Goal: Find specific page/section: Find specific page/section

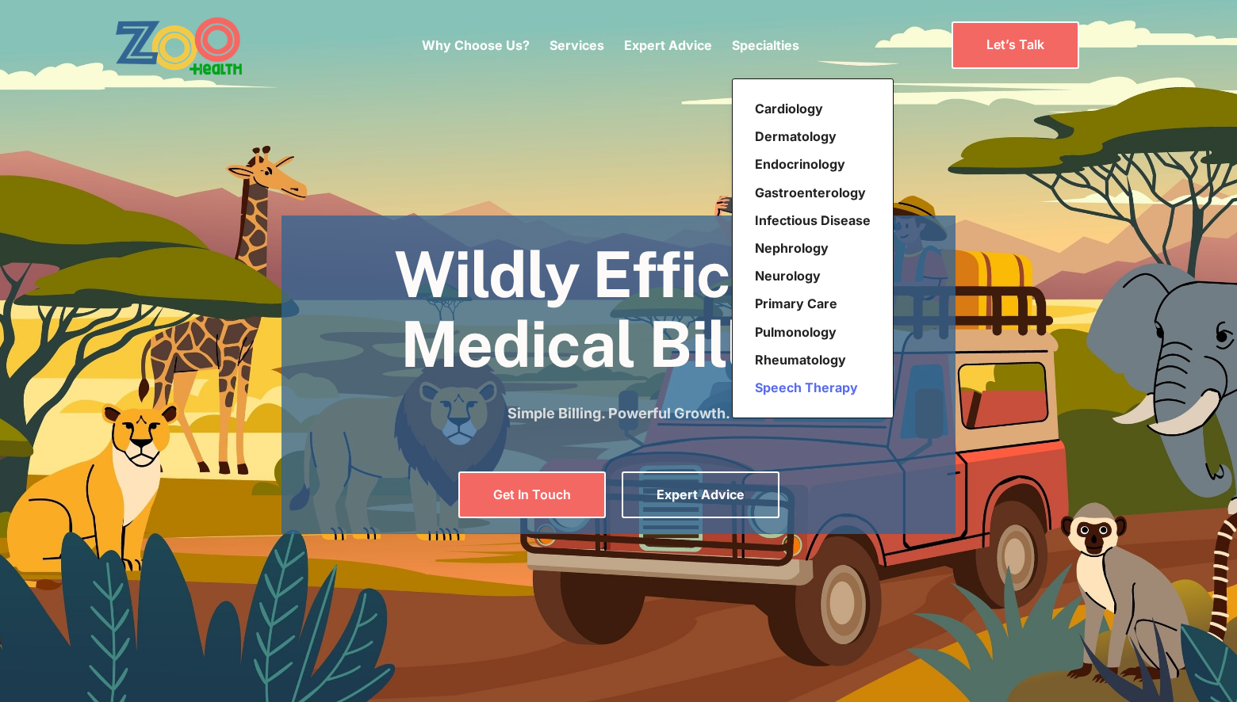
click at [847, 387] on link "Speech Therapy" at bounding box center [812, 388] width 128 height 28
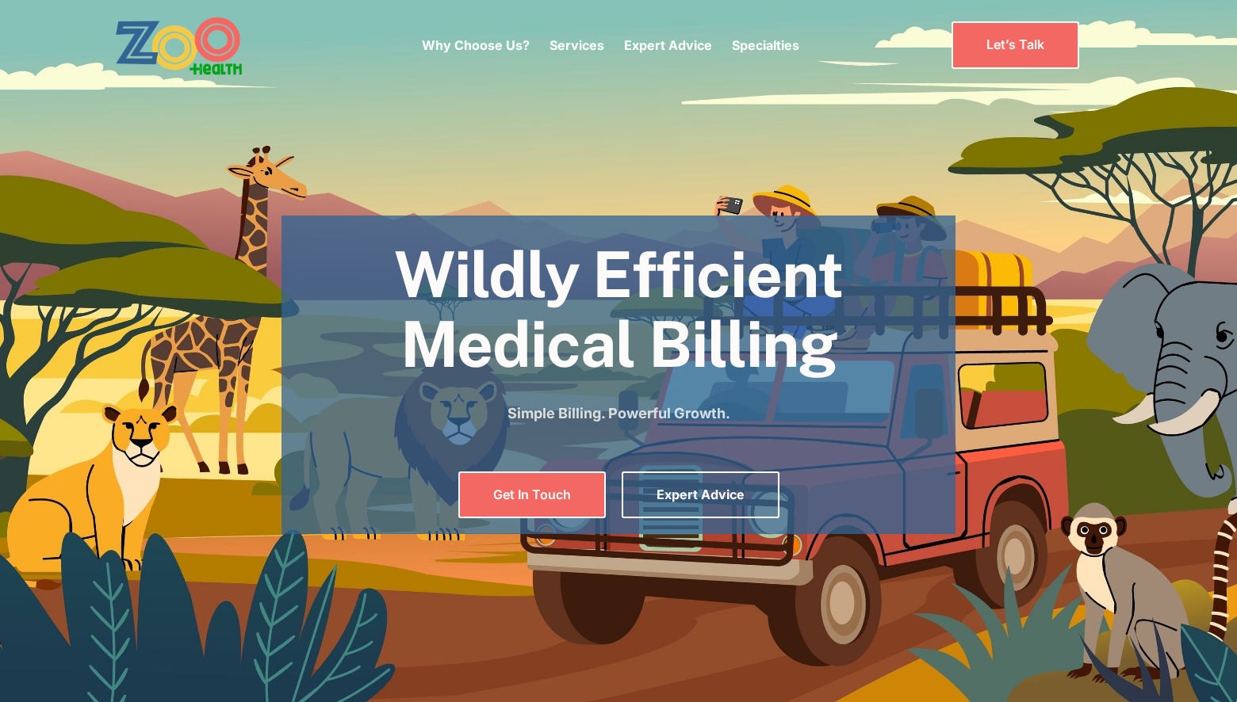
click at [990, 168] on section "Wildly Efficient Medical Billing Simple Billing. Powerful Growth. Get In Touch …" at bounding box center [618, 351] width 1237 height 702
click at [1029, 37] on link "Let’s Talk" at bounding box center [1015, 44] width 128 height 47
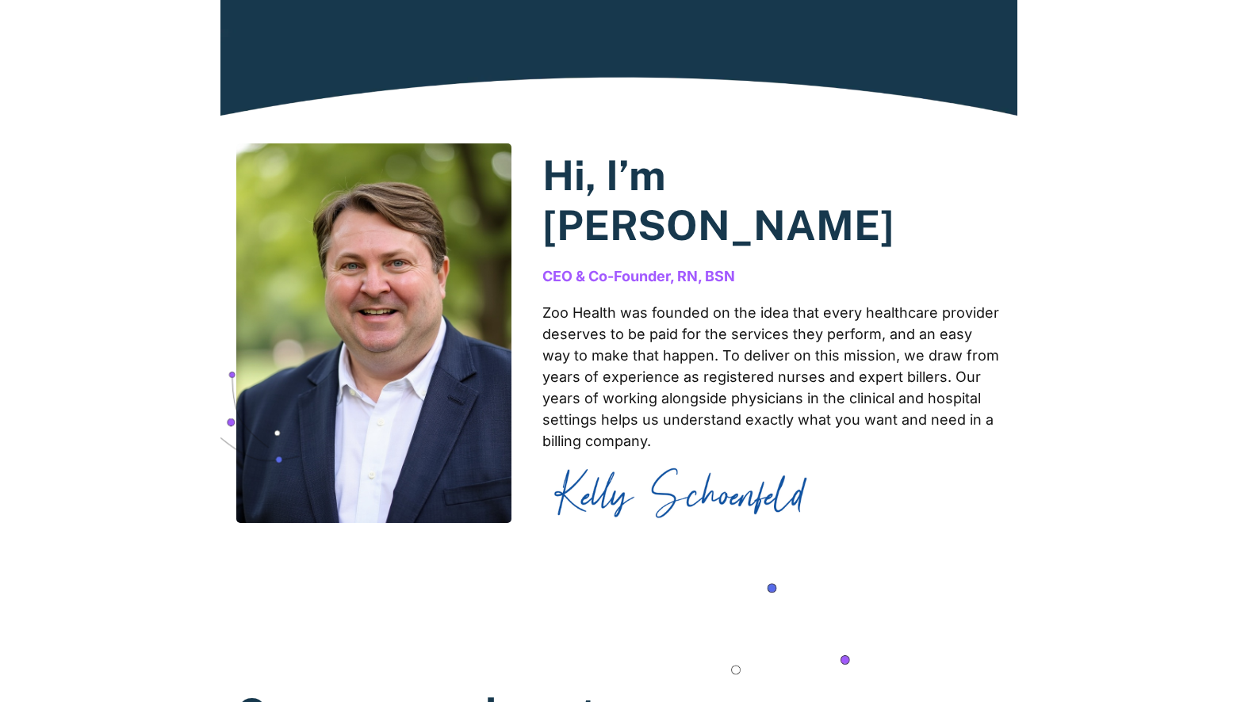
scroll to position [1012, 0]
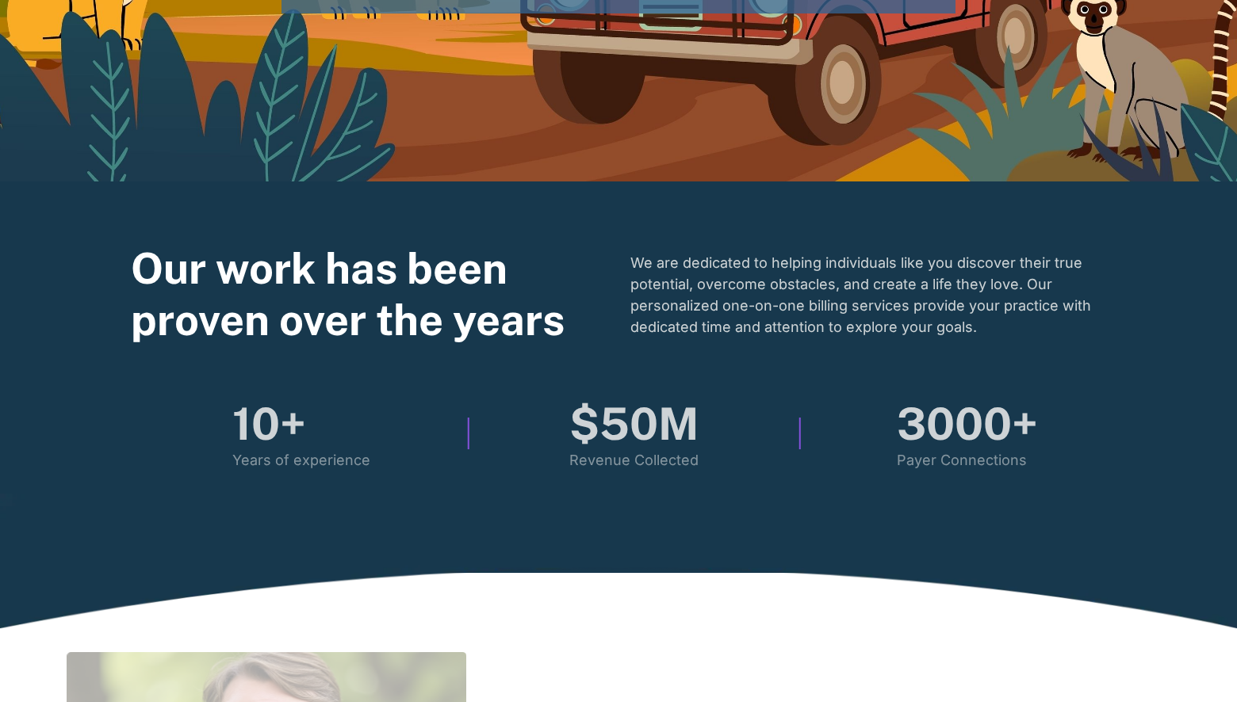
scroll to position [519, 0]
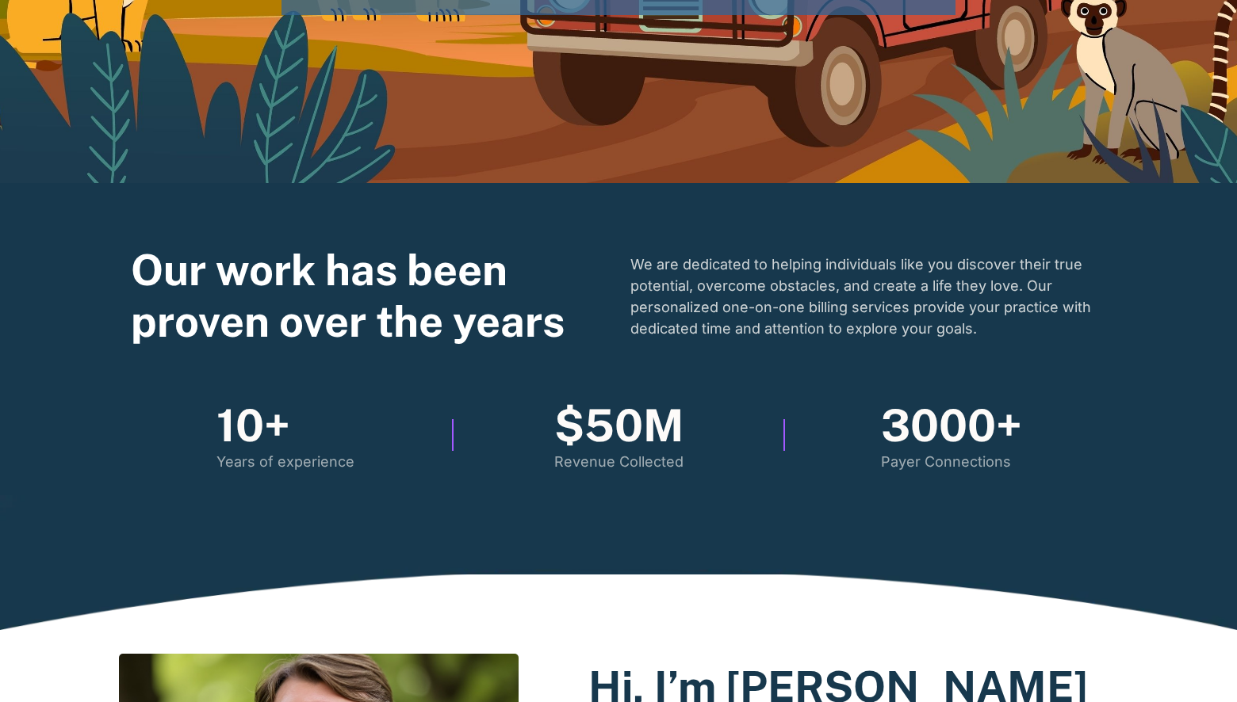
click at [1133, 298] on div "Our work has been proven over the years We are dedicated to helping individuals…" at bounding box center [618, 358] width 1031 height 227
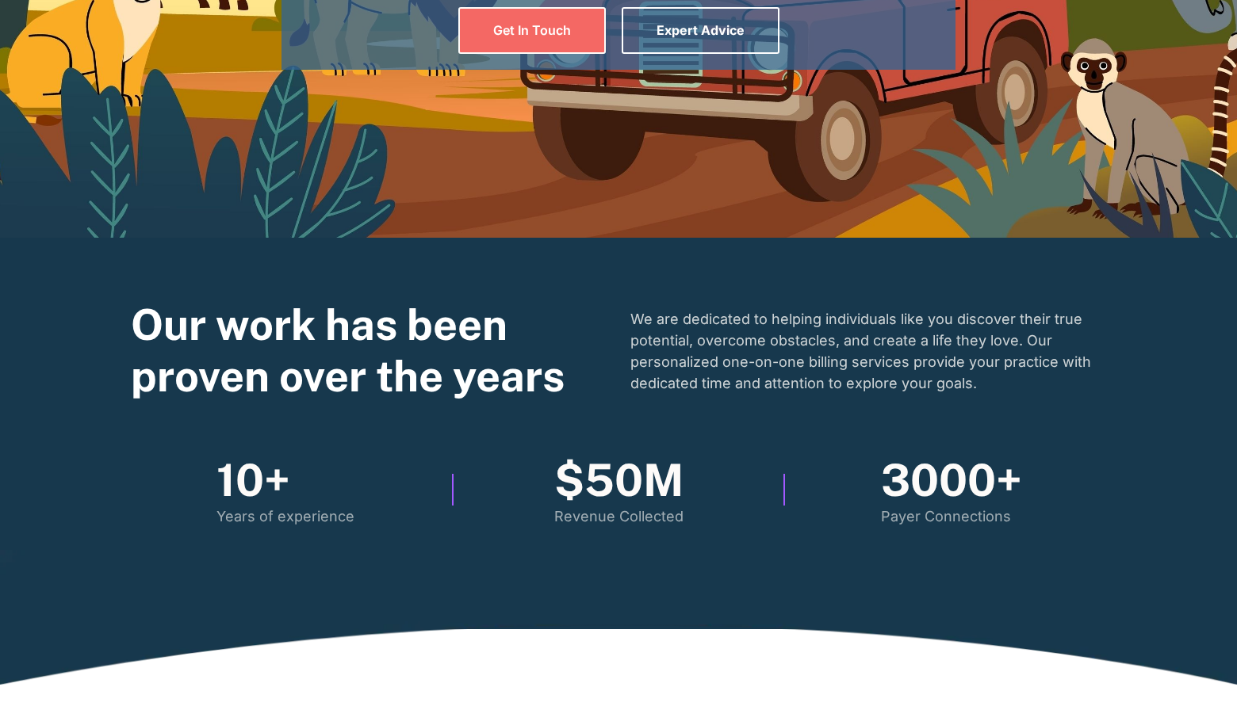
scroll to position [0, 0]
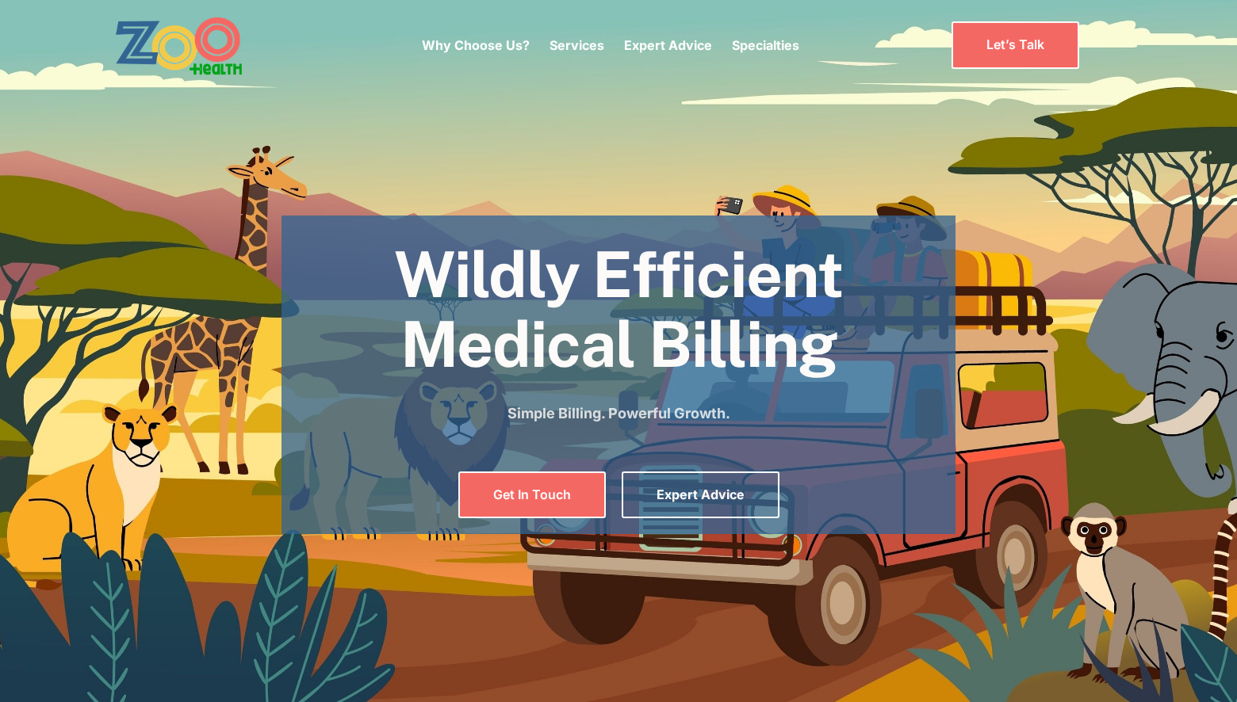
click at [968, 195] on section "Wildly Efficient Medical Billing Simple Billing. Powerful Growth. Get In Touch …" at bounding box center [618, 351] width 1237 height 702
click at [1020, 34] on link "Let’s Talk" at bounding box center [1015, 44] width 128 height 47
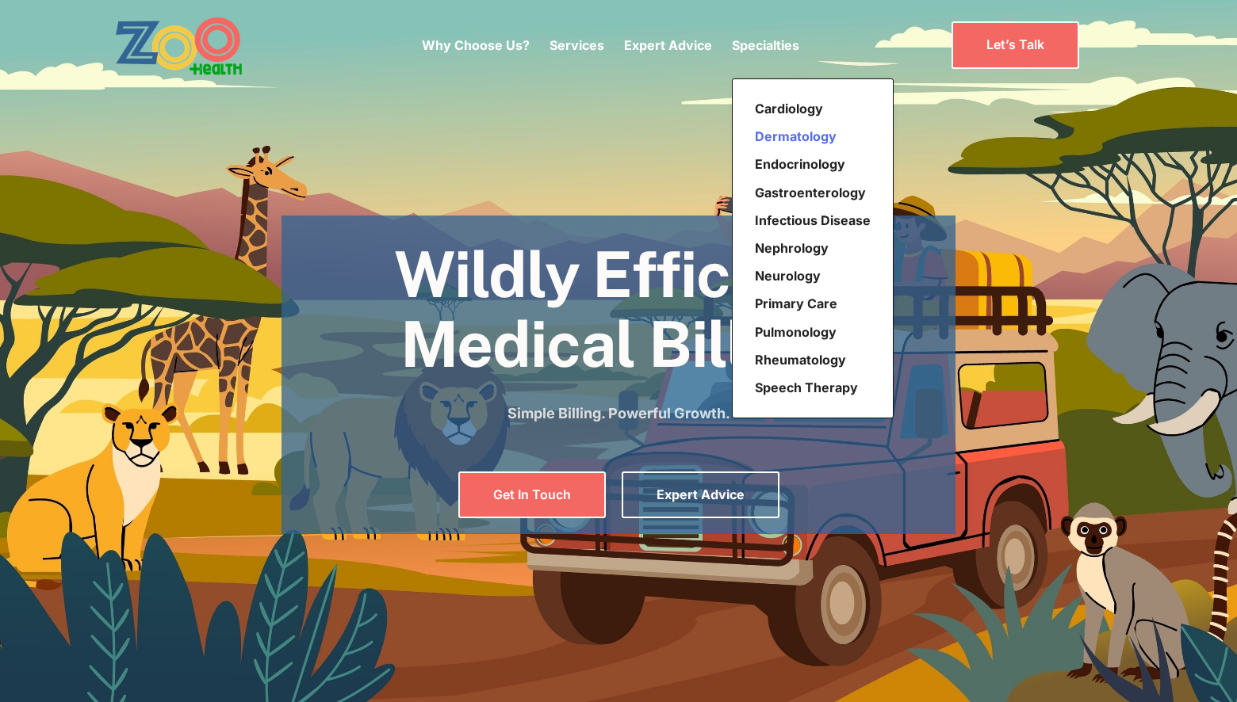
click at [791, 132] on link "Dermatology" at bounding box center [812, 137] width 128 height 28
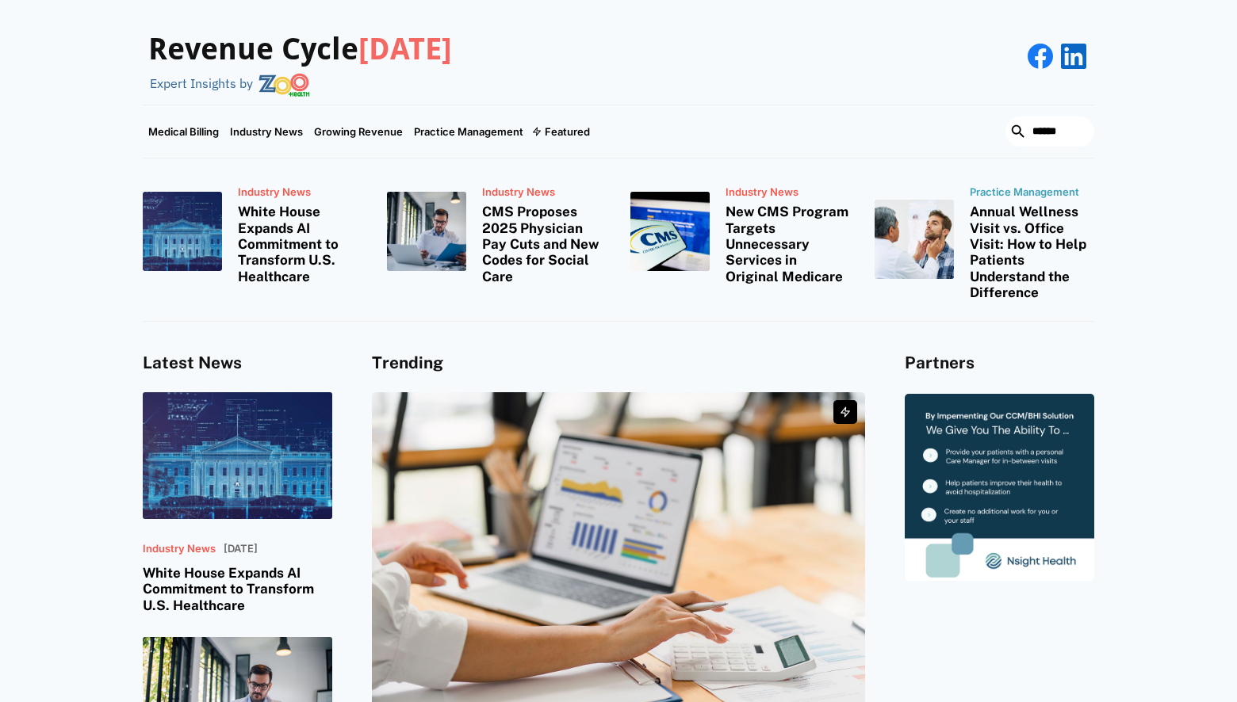
click at [1072, 49] on img at bounding box center [1073, 56] width 25 height 25
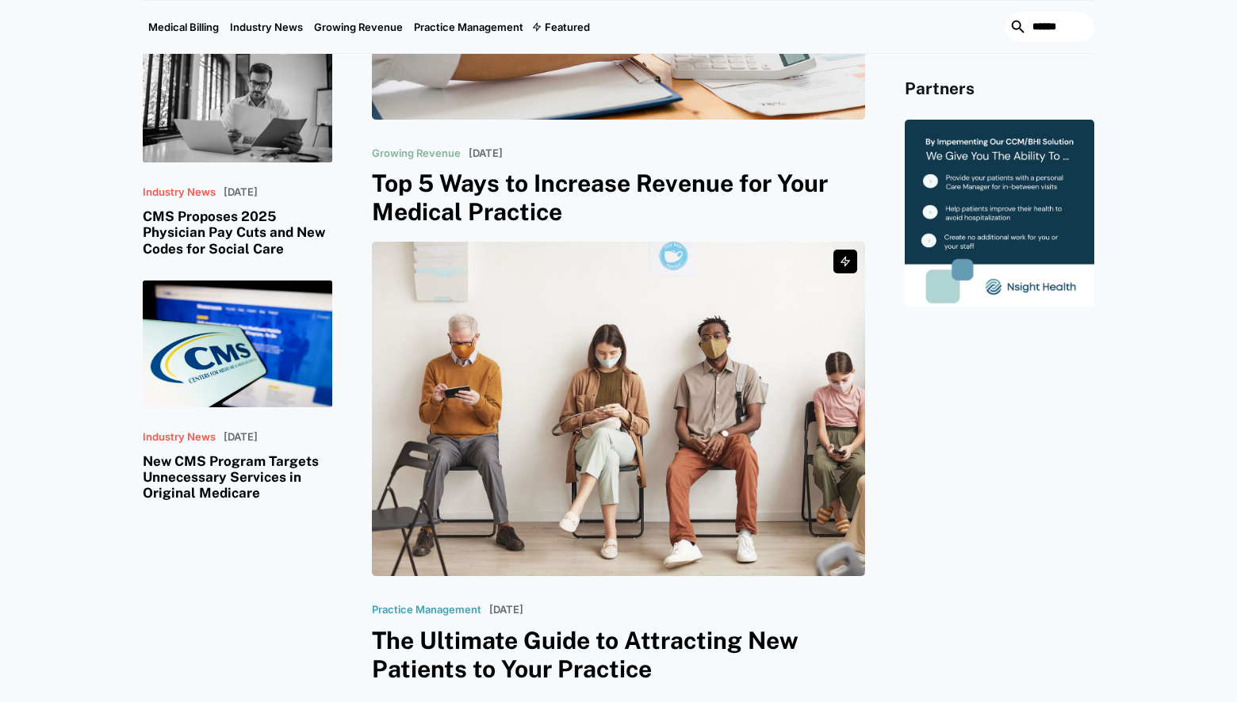
scroll to position [603, 0]
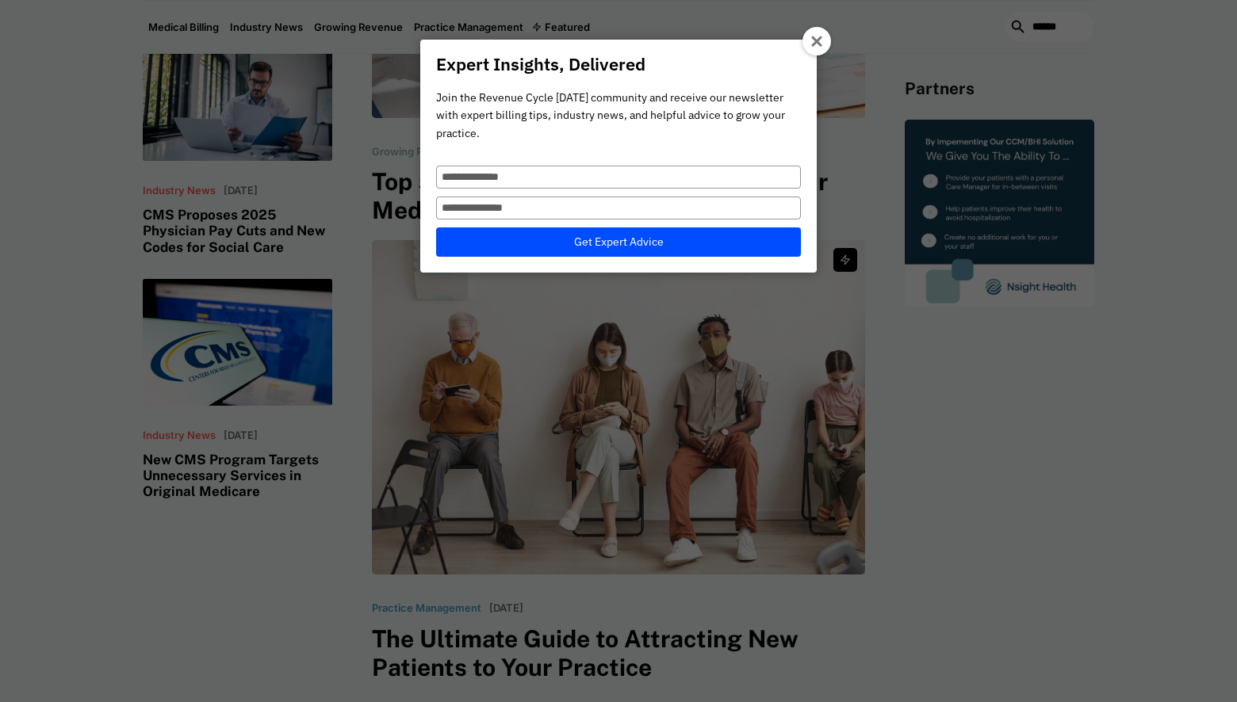
click at [825, 40] on div at bounding box center [816, 41] width 29 height 29
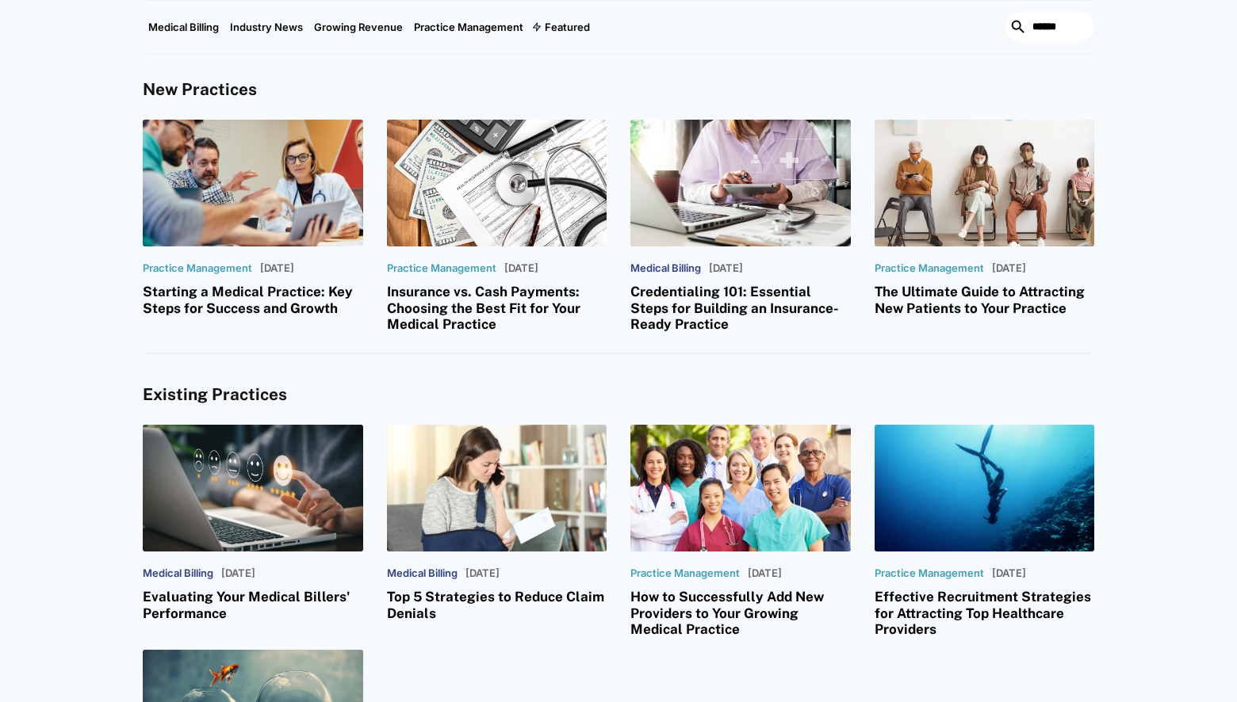
scroll to position [0, 0]
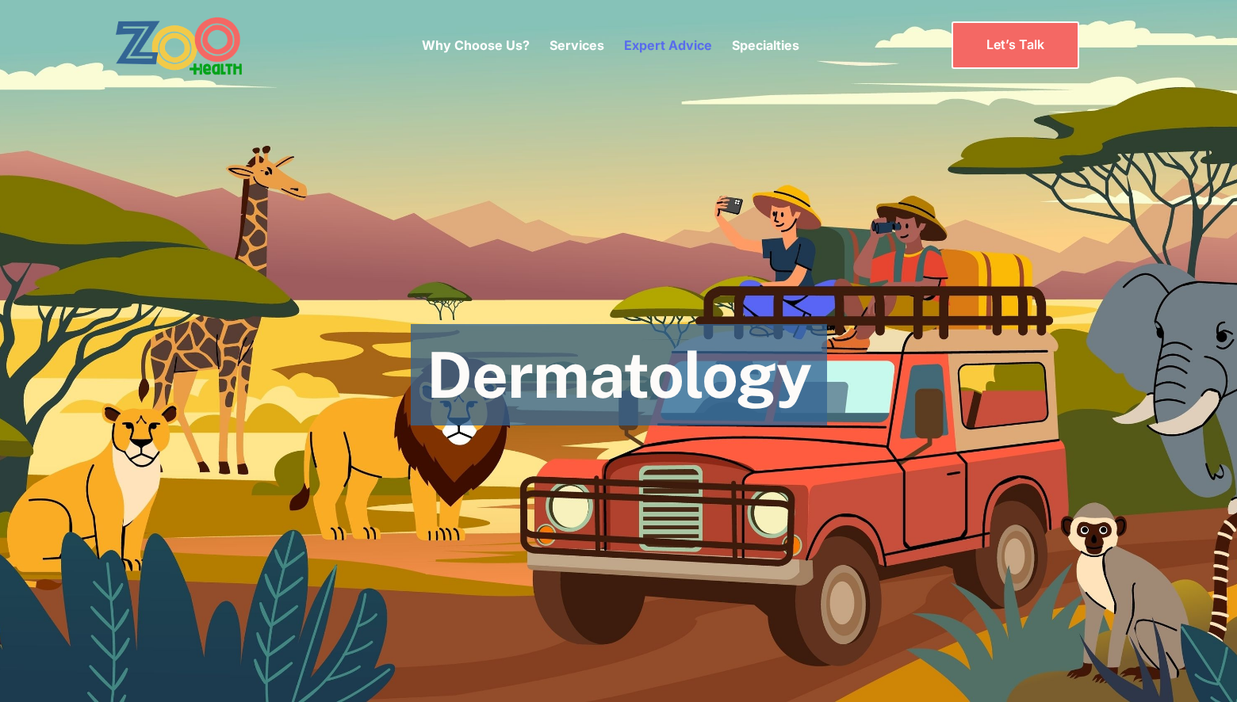
click at [645, 44] on link "Expert Advice" at bounding box center [668, 45] width 88 height 16
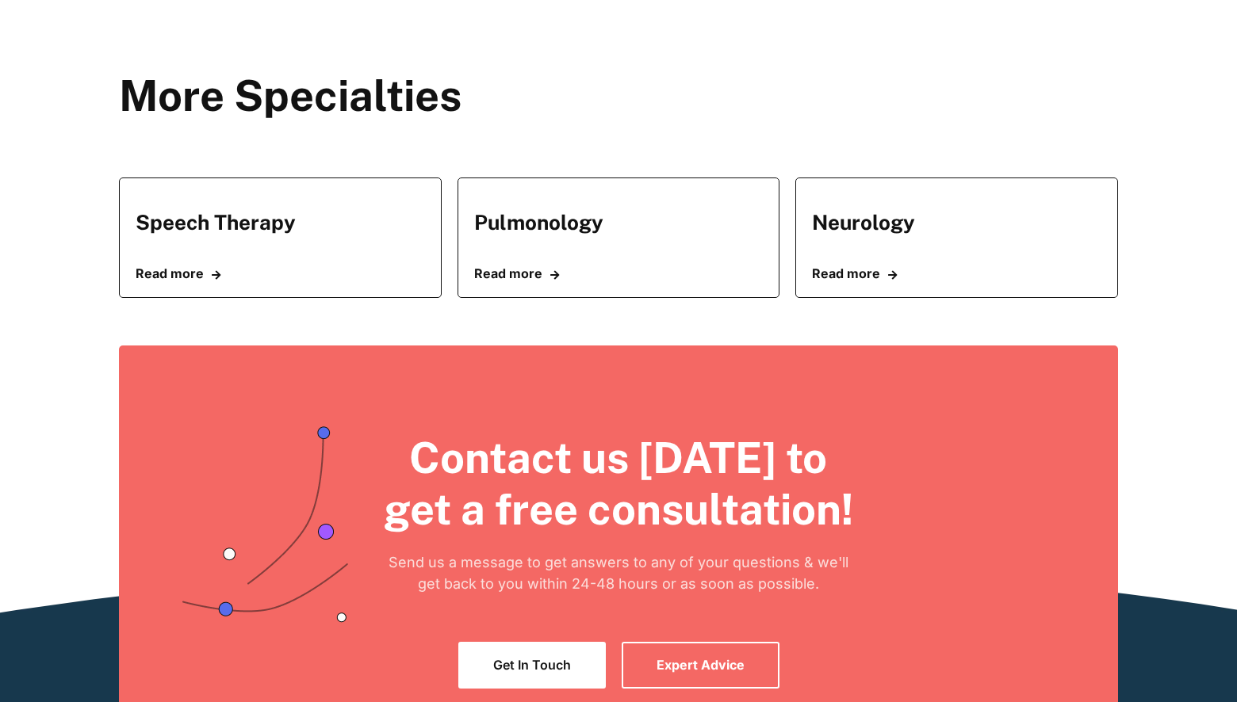
scroll to position [3714, 0]
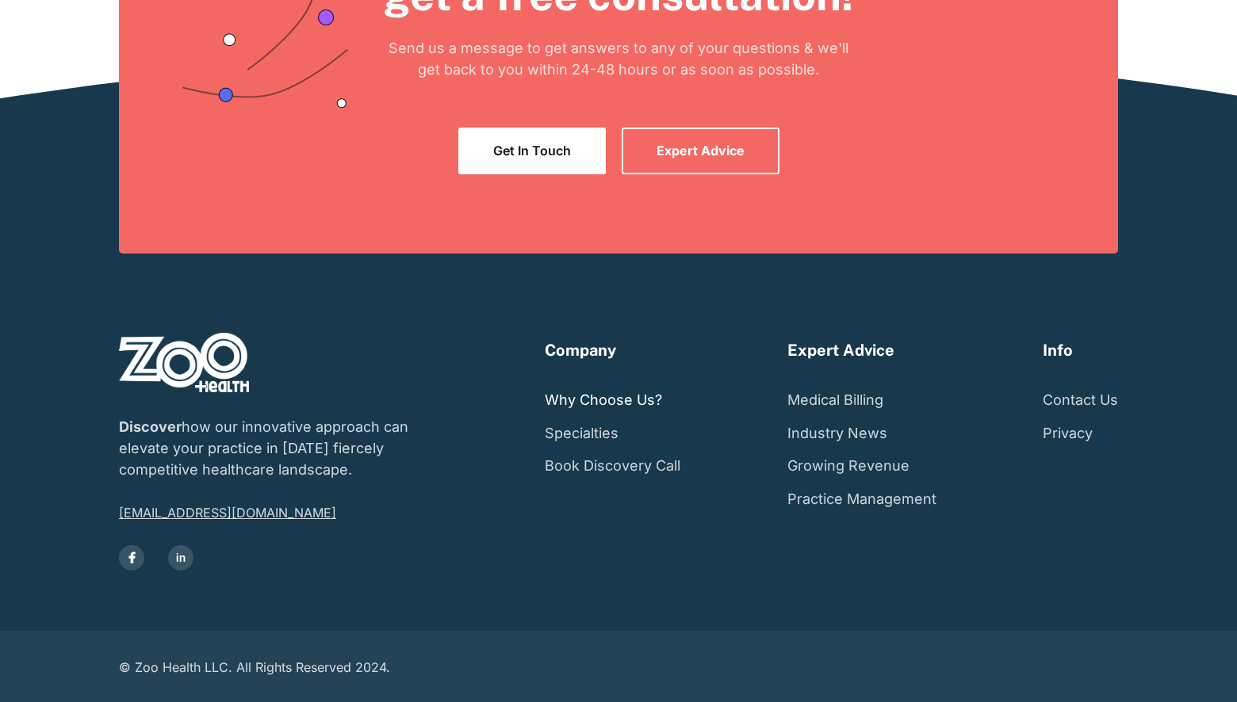
click at [632, 396] on link "Why Choose Us?" at bounding box center [603, 400] width 117 height 33
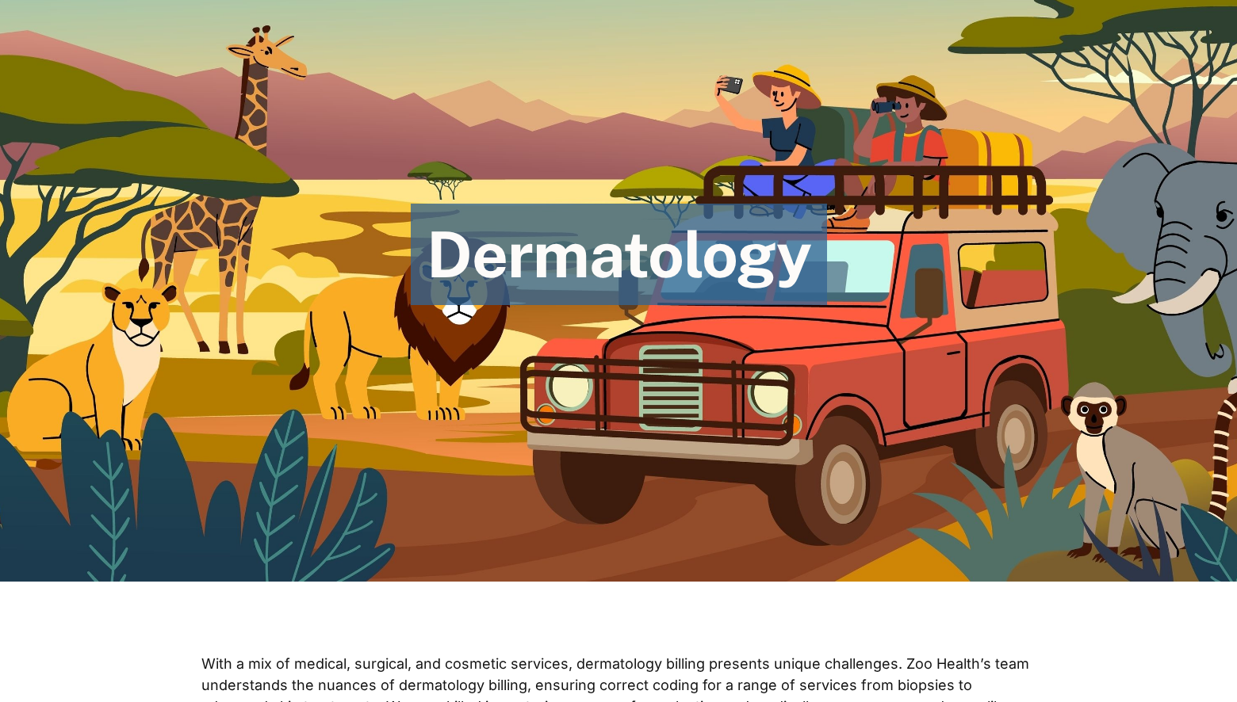
scroll to position [0, 0]
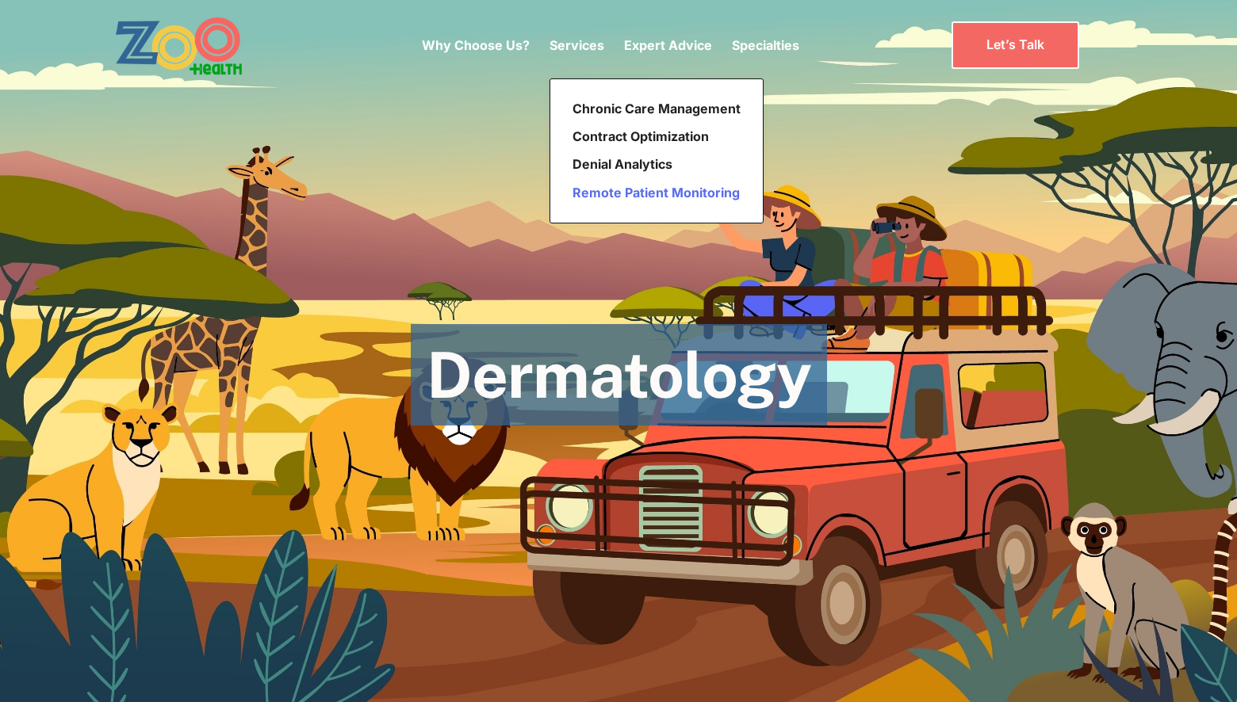
click at [609, 191] on link "Remote Patient Monitoring" at bounding box center [656, 193] width 181 height 28
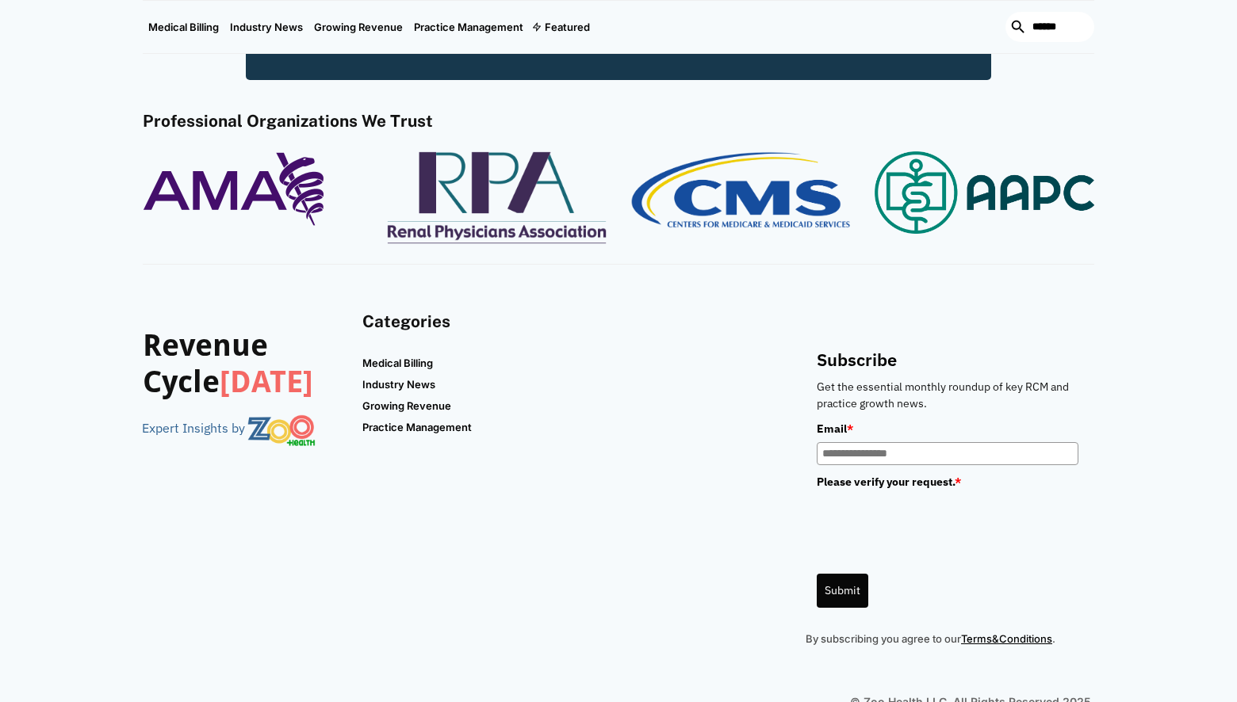
scroll to position [2270, 0]
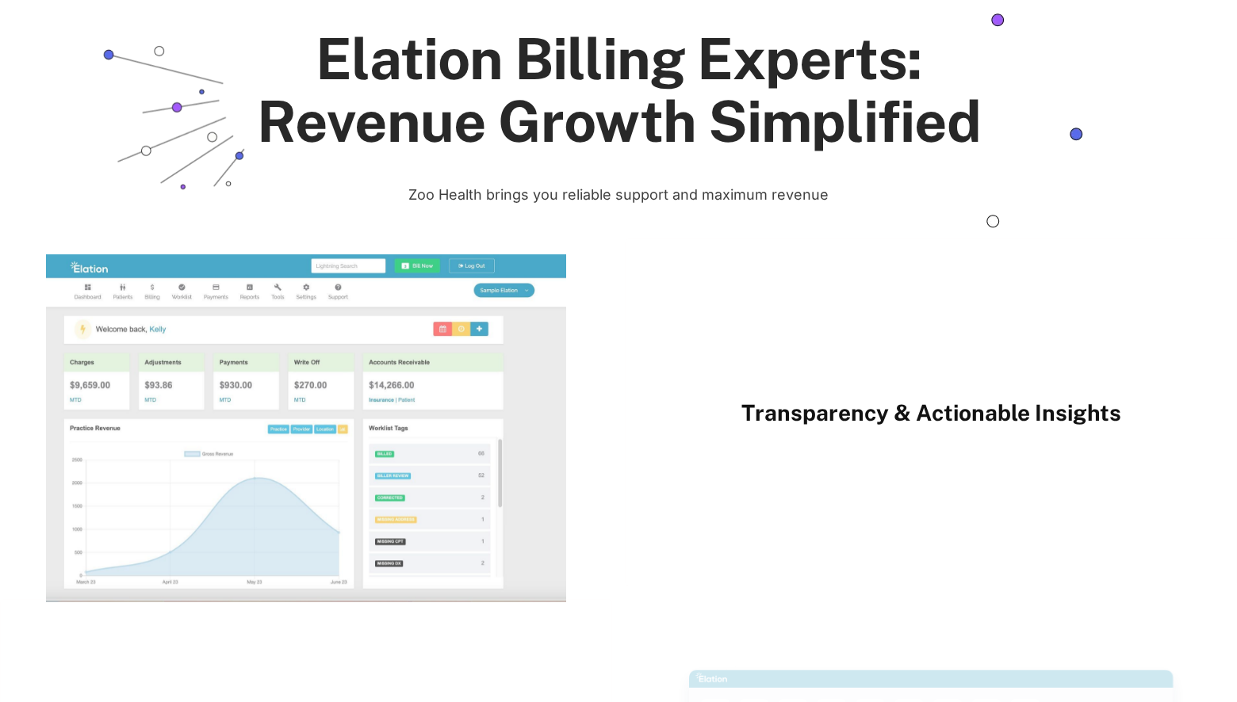
scroll to position [2133, 0]
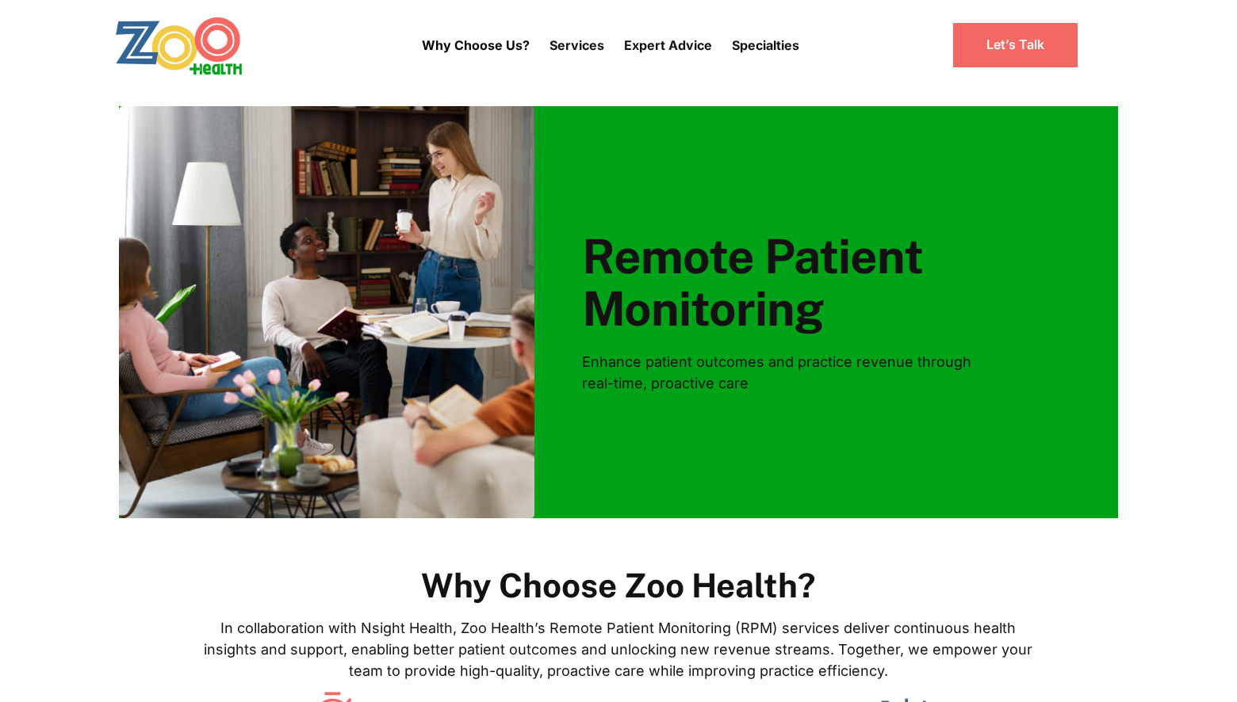
click at [227, 48] on img "home" at bounding box center [179, 45] width 128 height 59
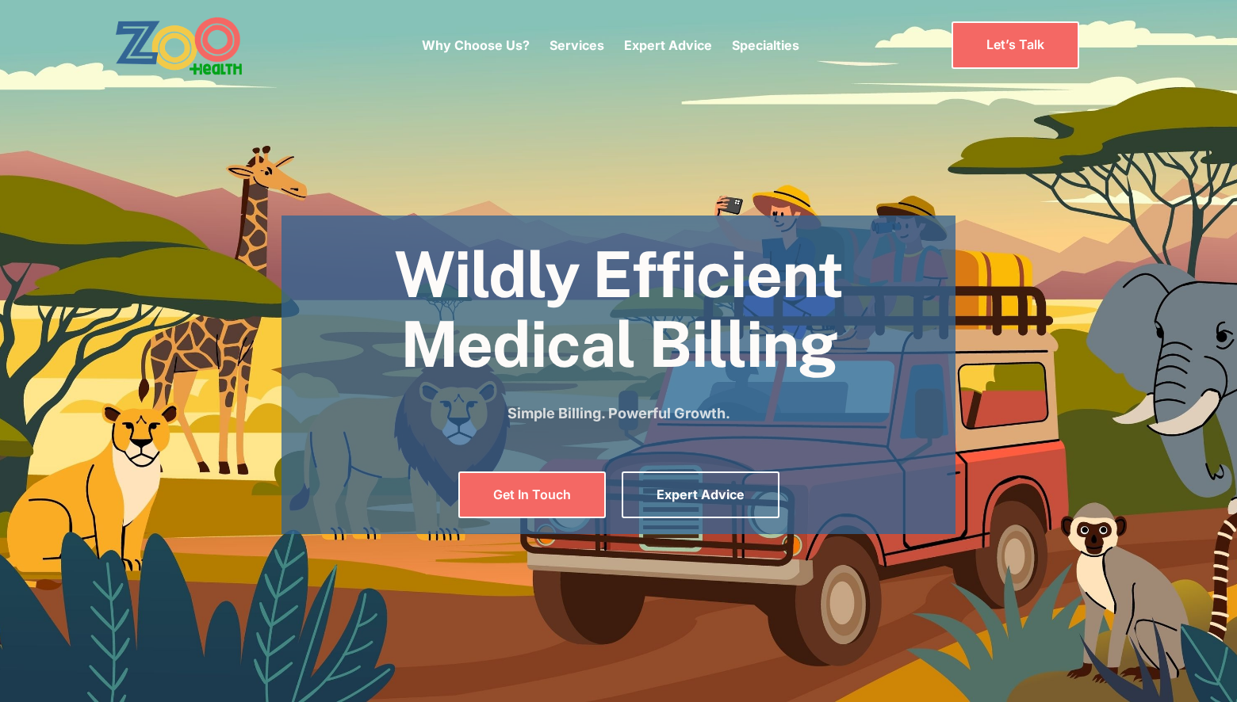
click at [671, 34] on div "Why Choose Us? Services Chronic Care Management Contract Optimization Denial An…" at bounding box center [610, 45] width 377 height 67
click at [679, 49] on link "Expert Advice" at bounding box center [668, 45] width 88 height 16
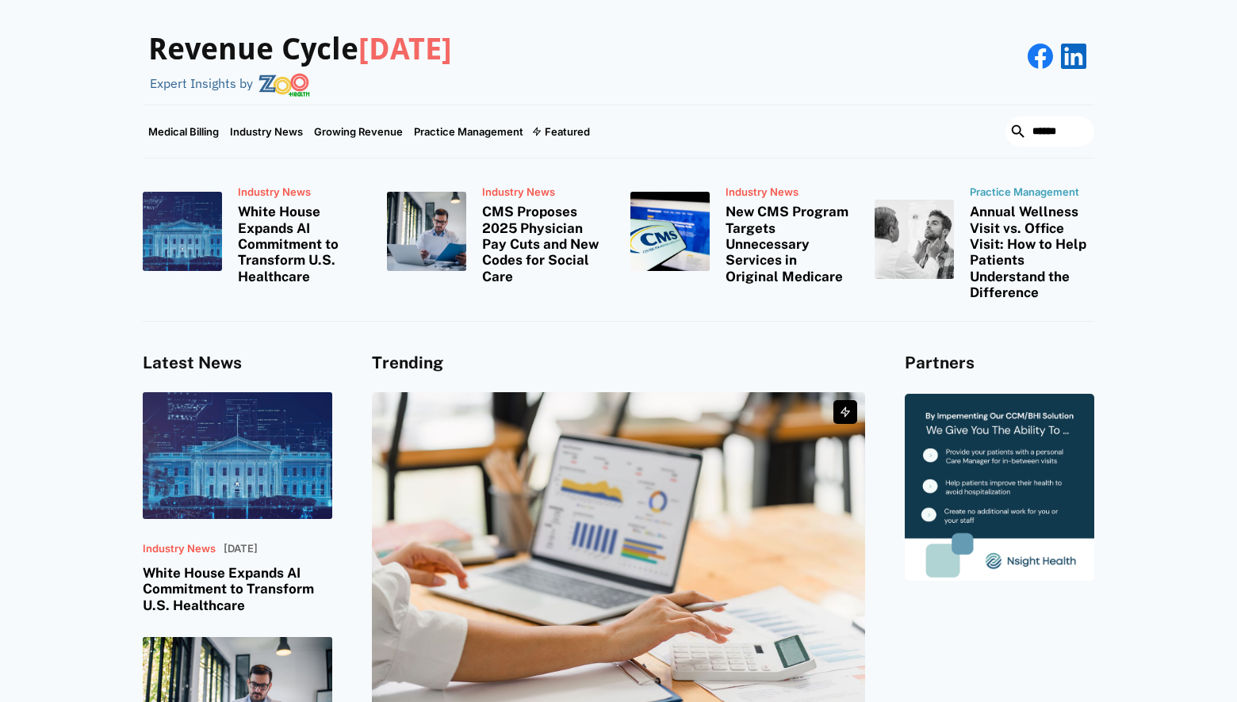
click at [1180, 255] on div "Industry News White House Expands AI Commitment to Transform U.S. Healthcare In…" at bounding box center [618, 240] width 1237 height 163
click at [771, 40] on div "Revenue Cycle [DATE] Expert Insights by" at bounding box center [618, 56] width 951 height 81
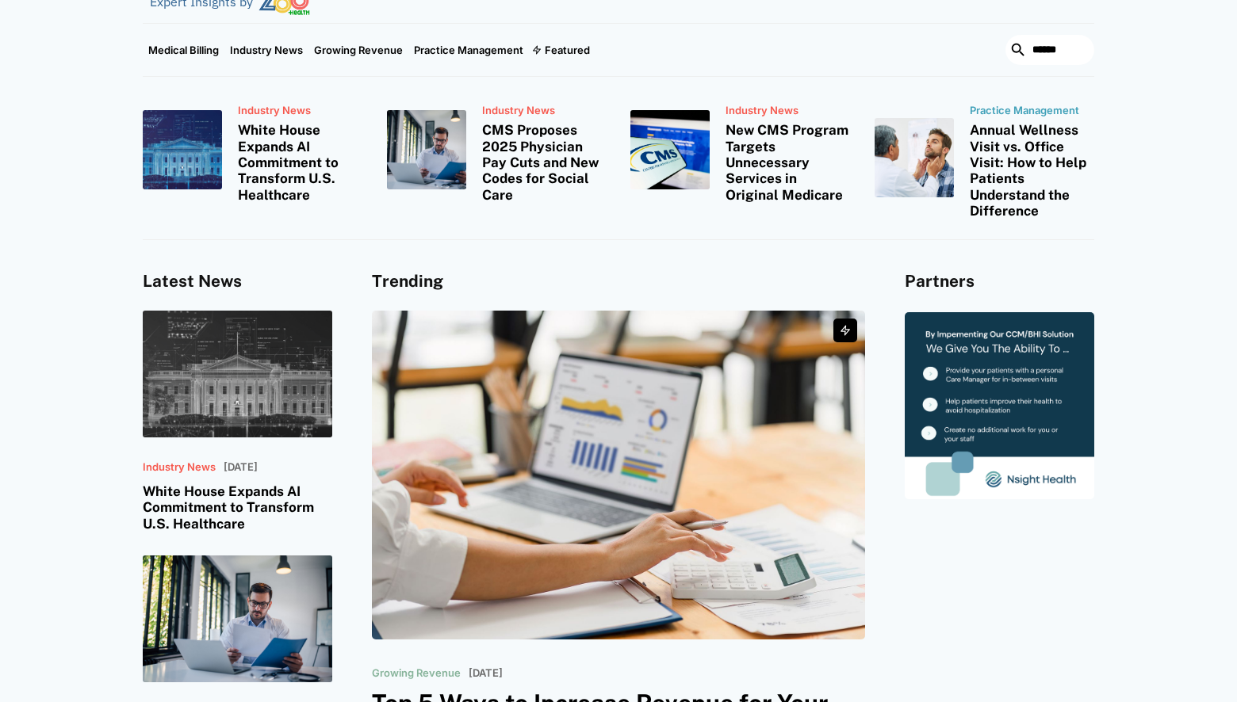
scroll to position [63, 0]
